Goal: Transaction & Acquisition: Book appointment/travel/reservation

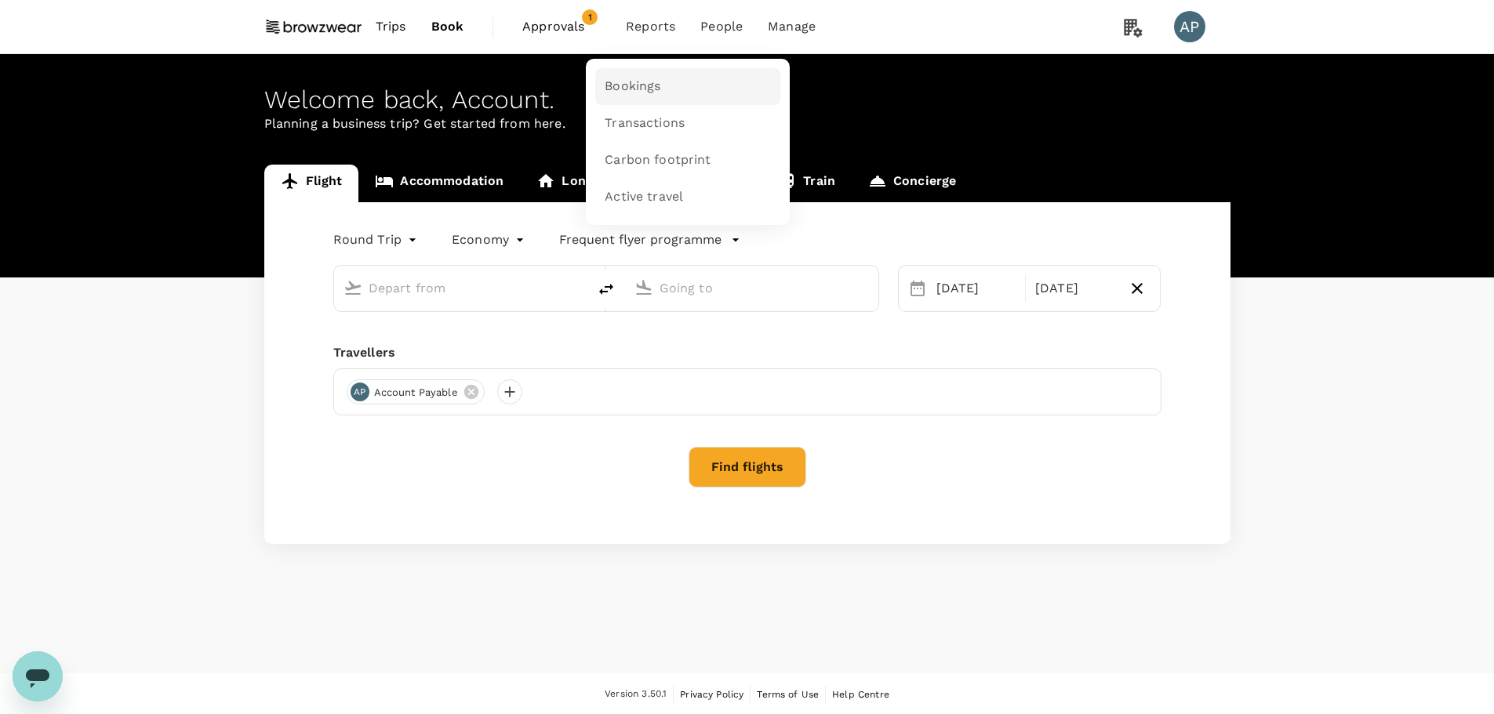
click at [644, 75] on link "Bookings" at bounding box center [687, 86] width 185 height 37
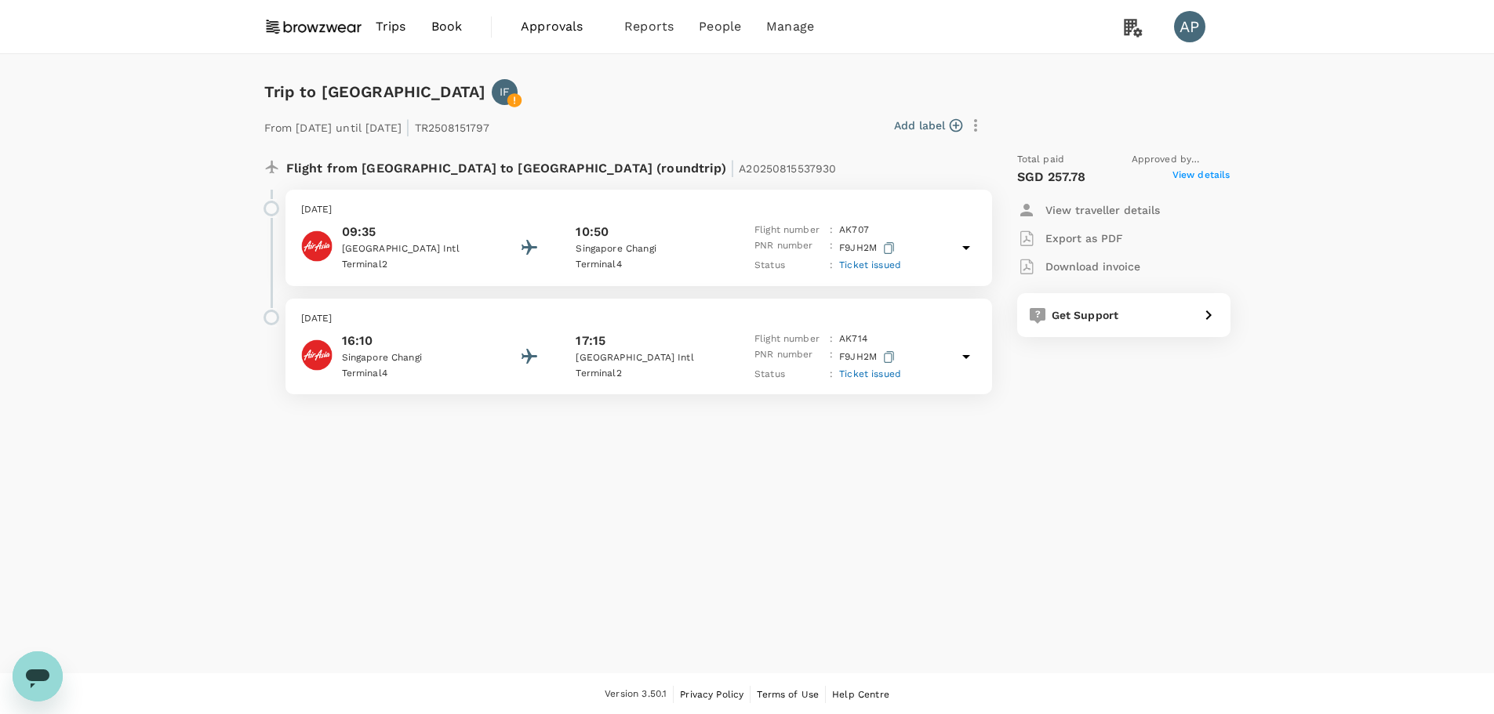
click at [962, 247] on icon at bounding box center [966, 247] width 19 height 19
click at [968, 252] on icon at bounding box center [966, 247] width 19 height 19
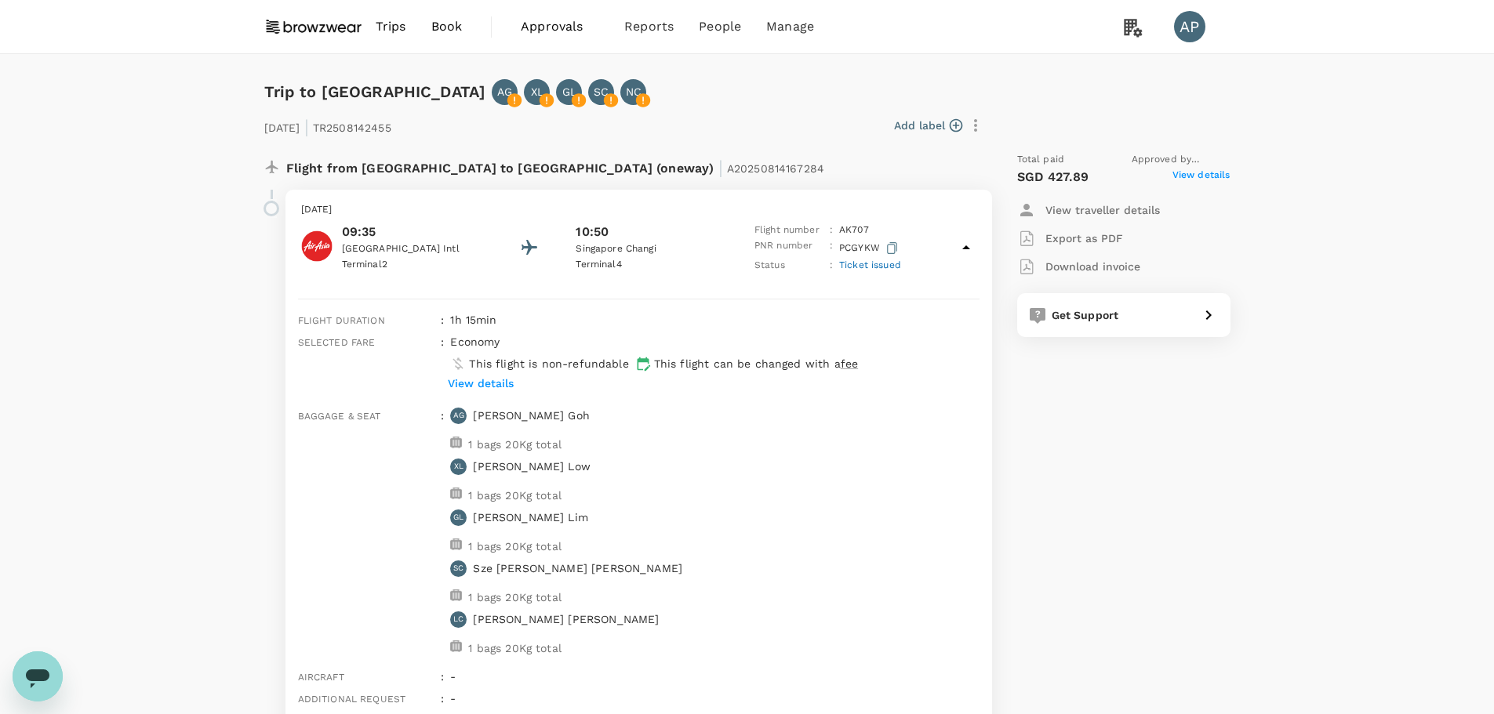
click at [296, 22] on img at bounding box center [313, 26] width 99 height 35
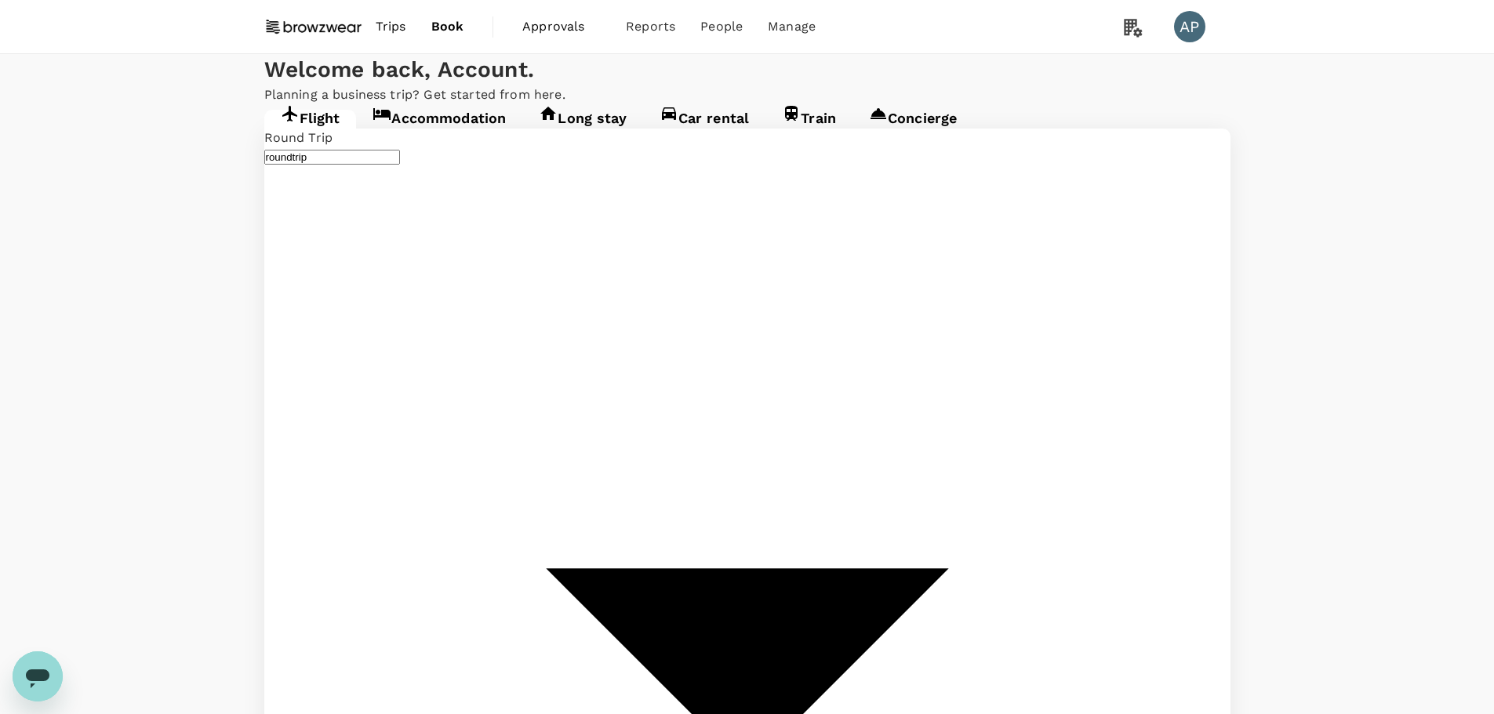
type input "Kuala Lumpur Intl ([GEOGRAPHIC_DATA])"
type input "Singapore Changi (SIN)"
type input "Kuala Lumpur Intl ([GEOGRAPHIC_DATA])"
type input "Singapore Changi (SIN)"
